Goal: Information Seeking & Learning: Learn about a topic

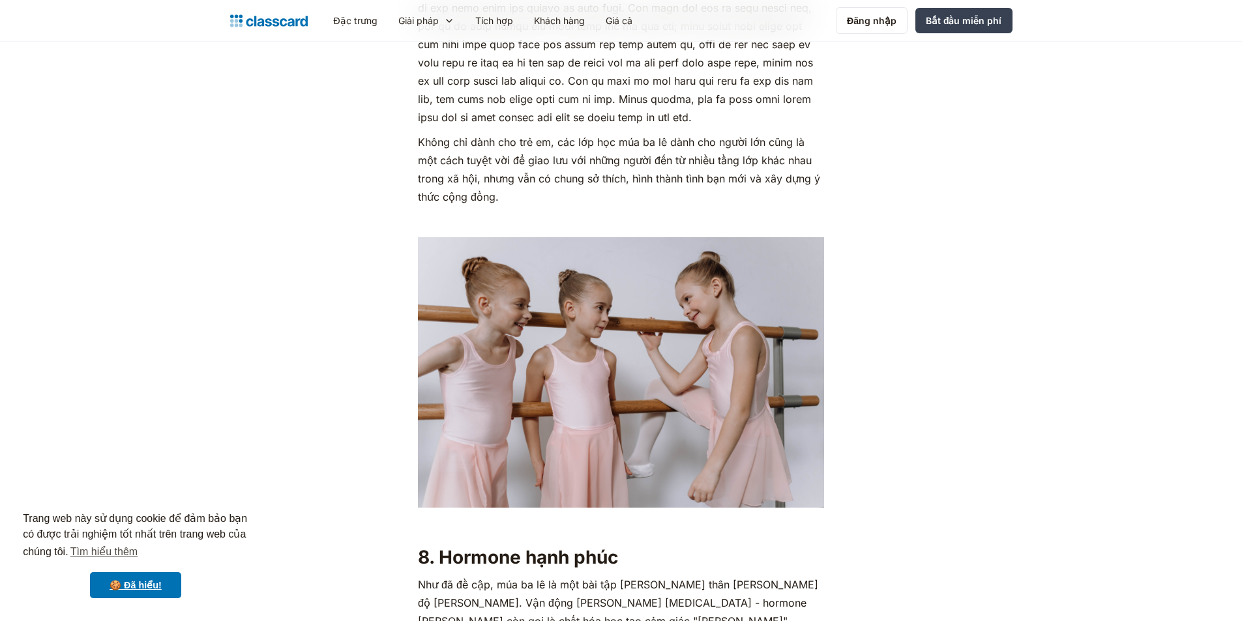
scroll to position [4042, 0]
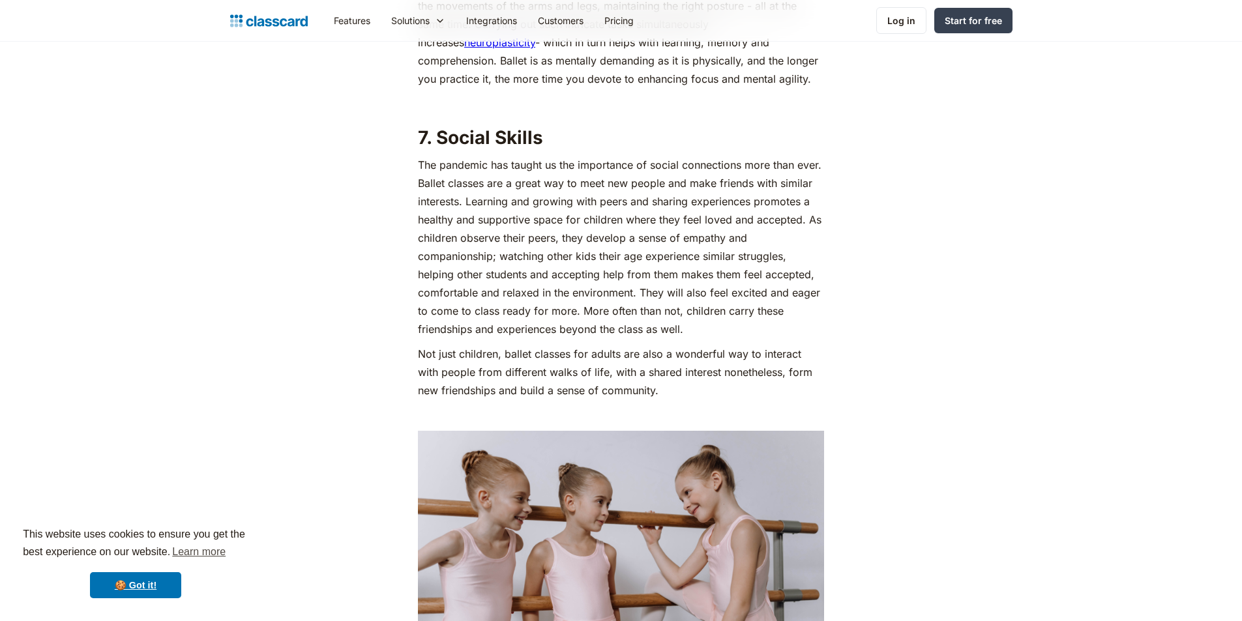
scroll to position [4107, 0]
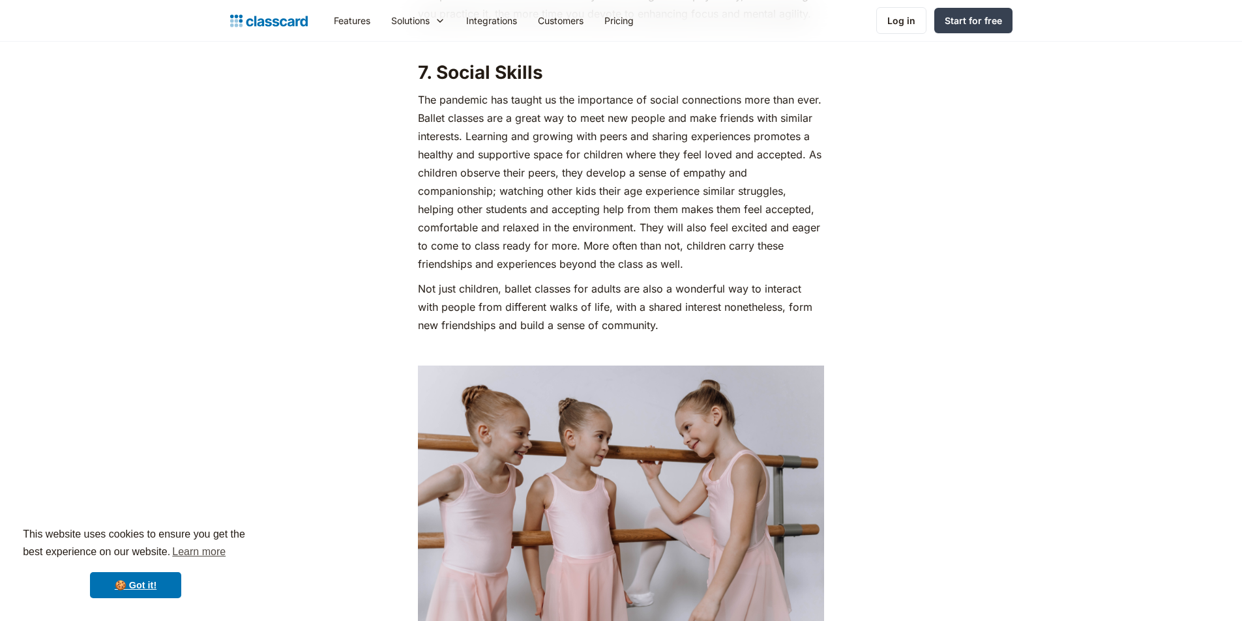
scroll to position [3781, 0]
